Goal: Find specific page/section: Find specific page/section

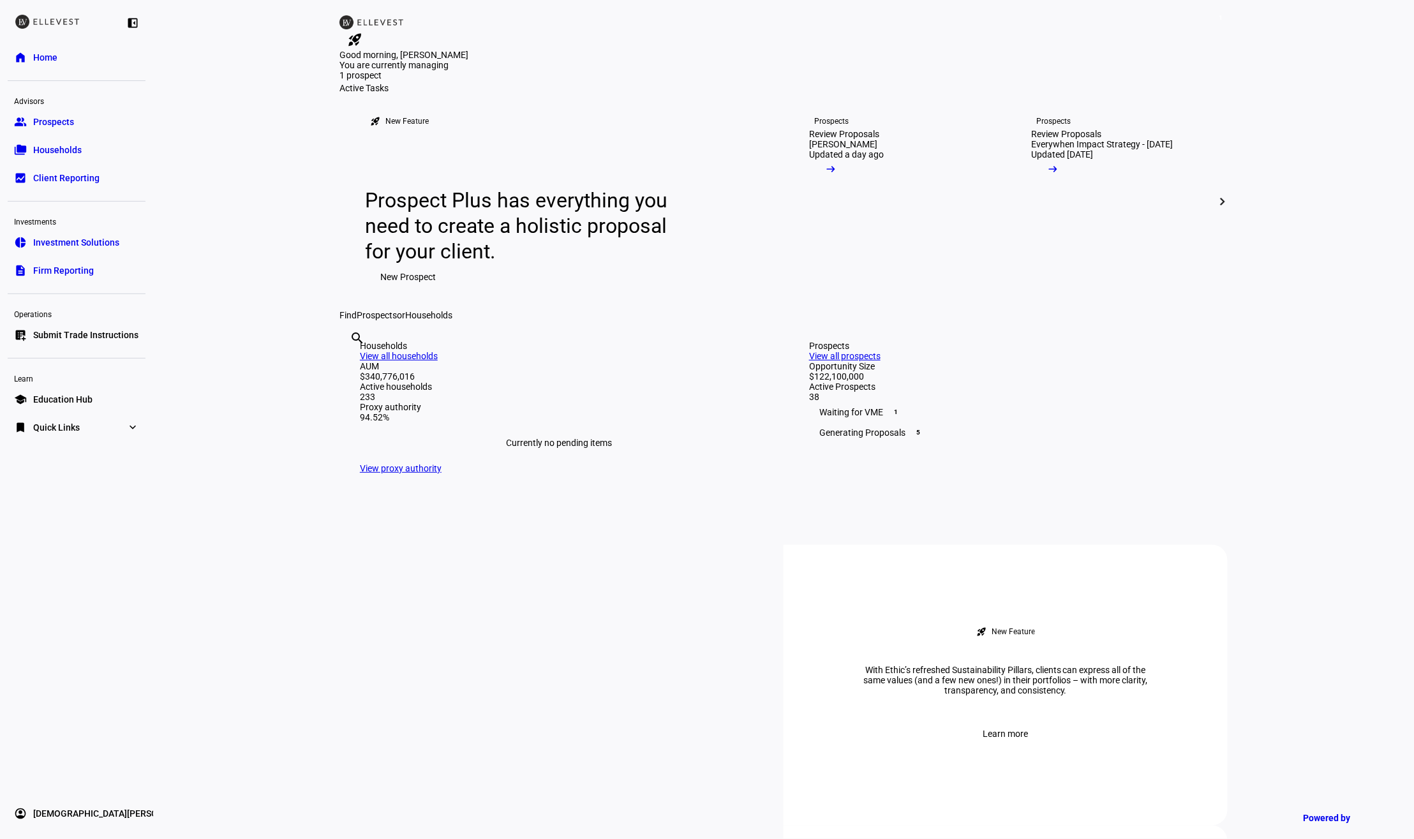
click at [52, 424] on span "Quick Links" at bounding box center [56, 427] width 47 height 13
click at [63, 454] on span "Firm Report" at bounding box center [56, 453] width 47 height 13
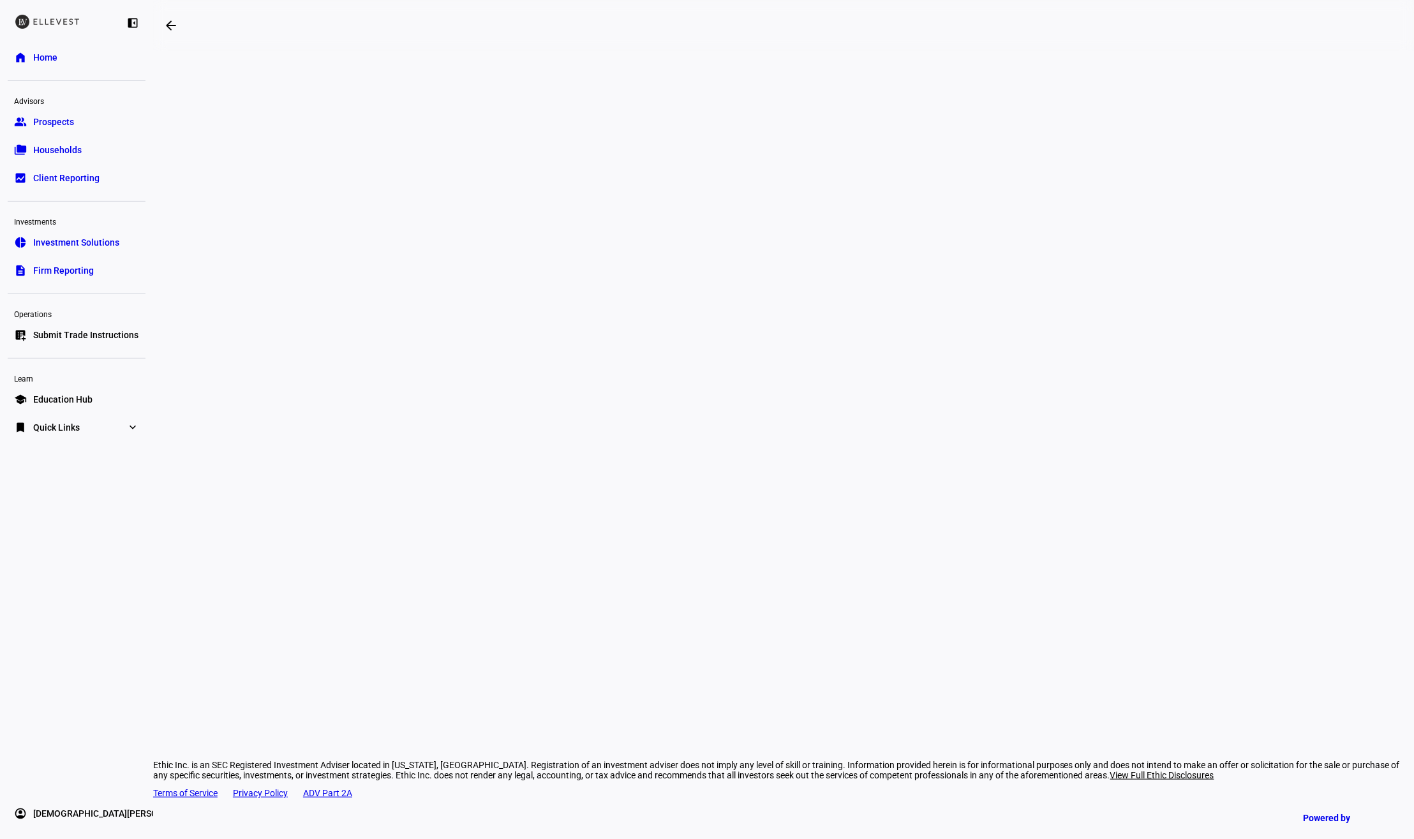
click at [1219, 319] on div "arrow_backwards Ethic Inc. is an SEC Registered Investment Adviser located in […" at bounding box center [783, 419] width 1260 height 839
click at [1158, 173] on div "arrow_backwards Ethic Inc. is an SEC Registered Investment Adviser located in […" at bounding box center [783, 419] width 1260 height 839
click at [1100, 164] on div "arrow_backwards Ethic Inc. is an SEC Registered Investment Adviser located in […" at bounding box center [783, 419] width 1260 height 839
click at [1130, 156] on div "arrow_backwards Ethic Inc. is an SEC Registered Investment Adviser located in […" at bounding box center [783, 419] width 1260 height 839
